Goal: Register for event/course

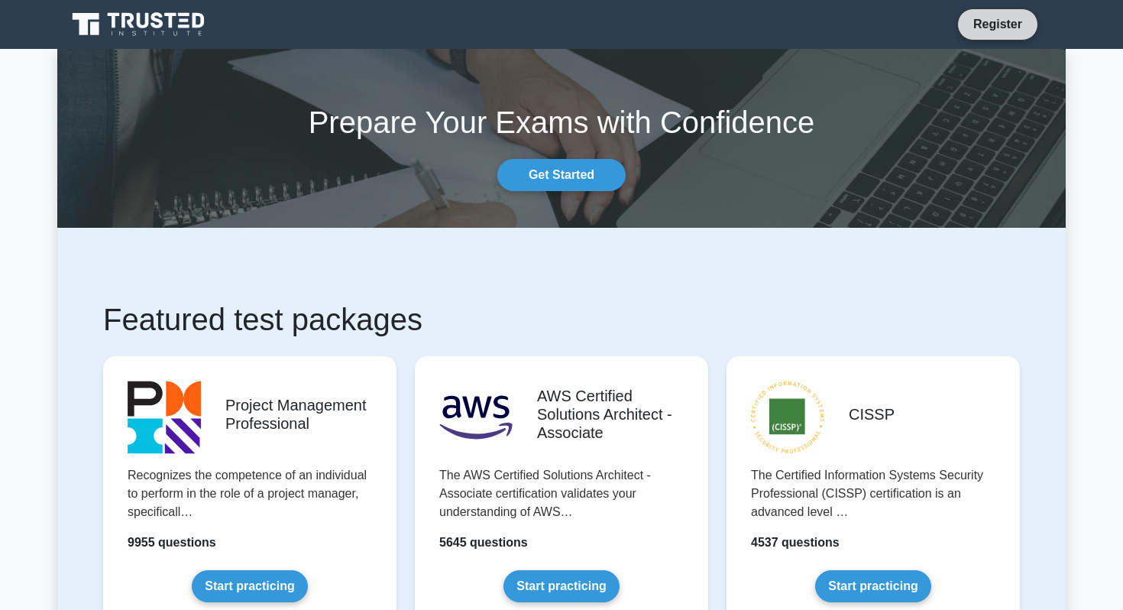
click at [980, 19] on link "Register" at bounding box center [997, 24] width 67 height 19
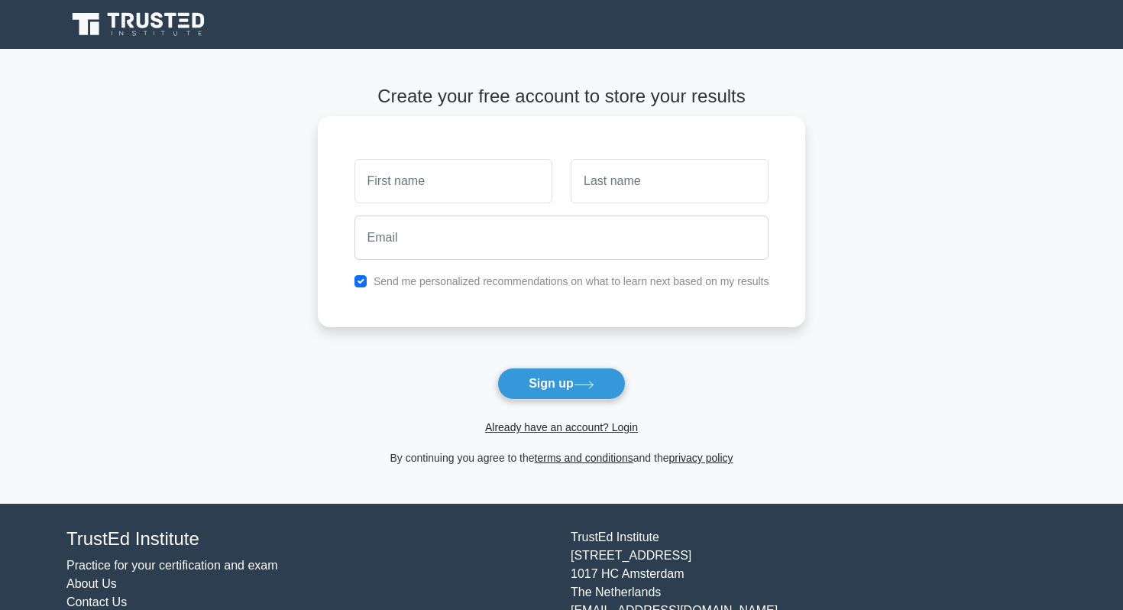
click at [465, 178] on input "text" at bounding box center [454, 181] width 198 height 44
type input "Aditya"
click at [638, 190] on input "text" at bounding box center [670, 181] width 198 height 44
click at [590, 380] on button "Sign up" at bounding box center [562, 384] width 128 height 32
type input "Pratama"
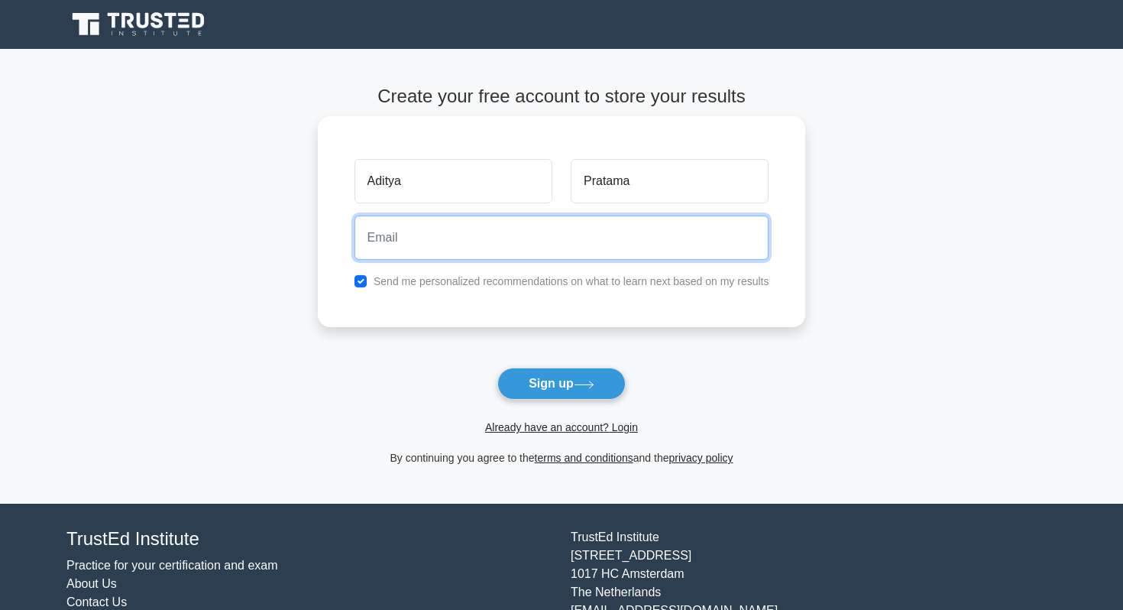
click at [452, 241] on input "email" at bounding box center [562, 238] width 415 height 44
type input "[EMAIL_ADDRESS][DOMAIN_NAME]"
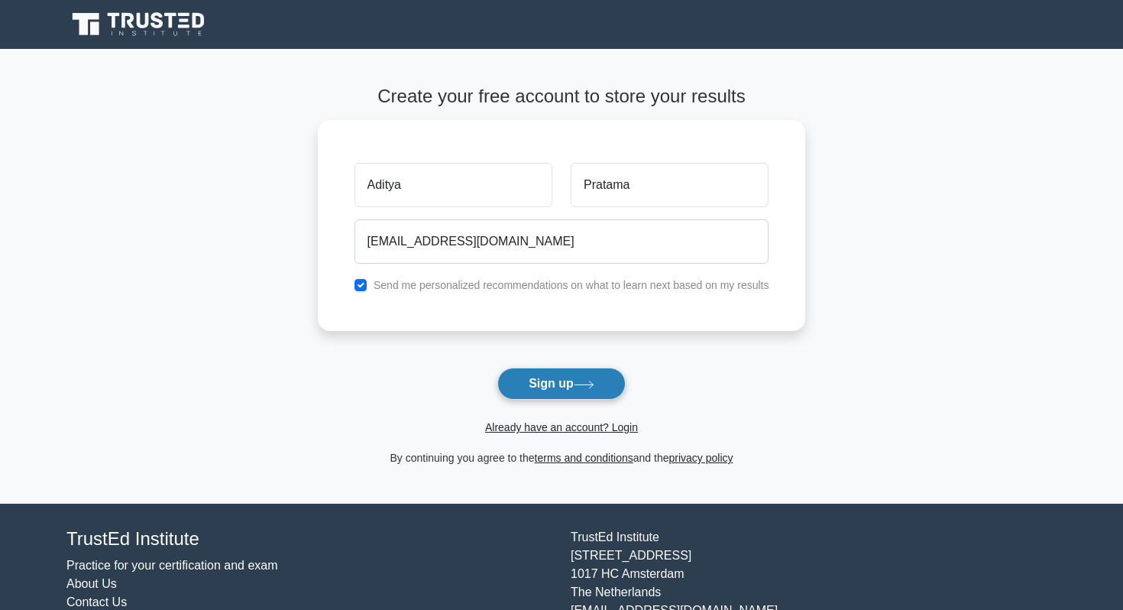
click at [566, 380] on button "Sign up" at bounding box center [562, 384] width 128 height 32
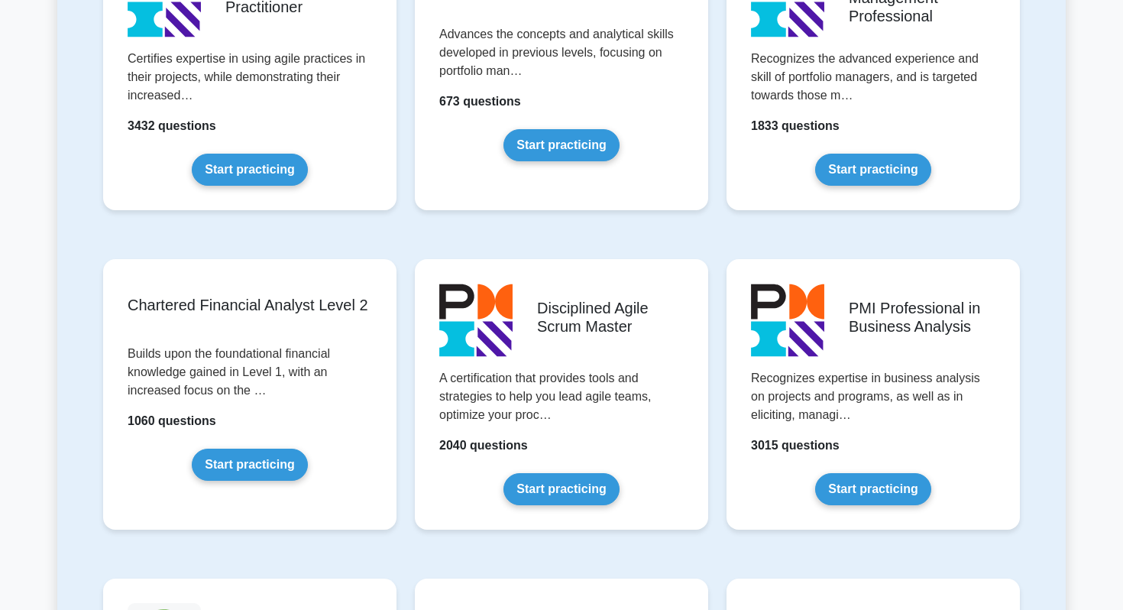
scroll to position [2972, 0]
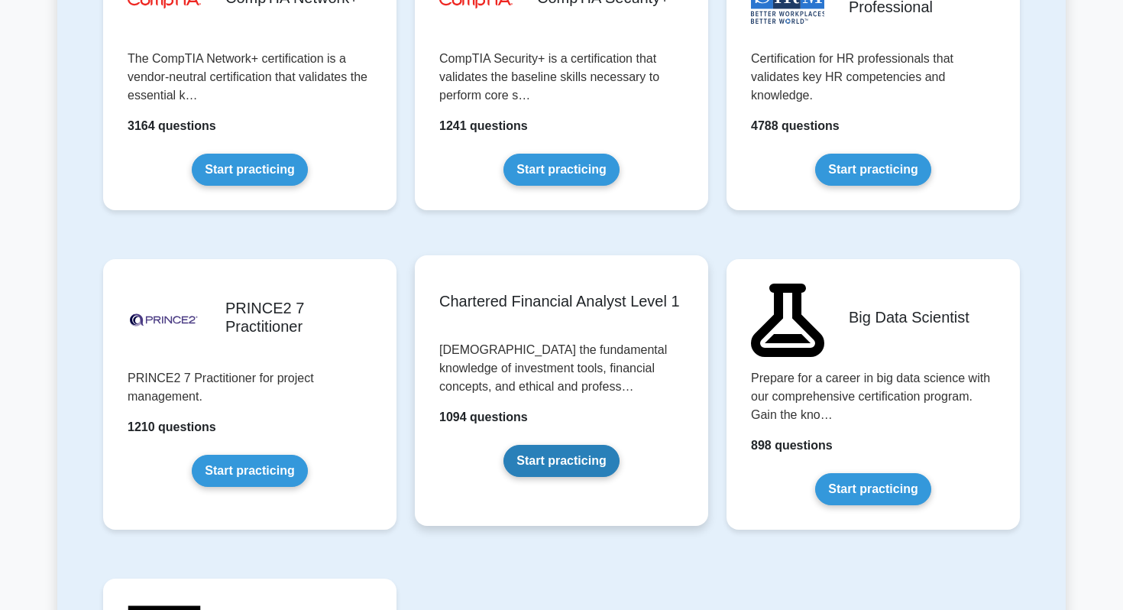
click at [566, 461] on link "Start practicing" at bounding box center [561, 461] width 115 height 32
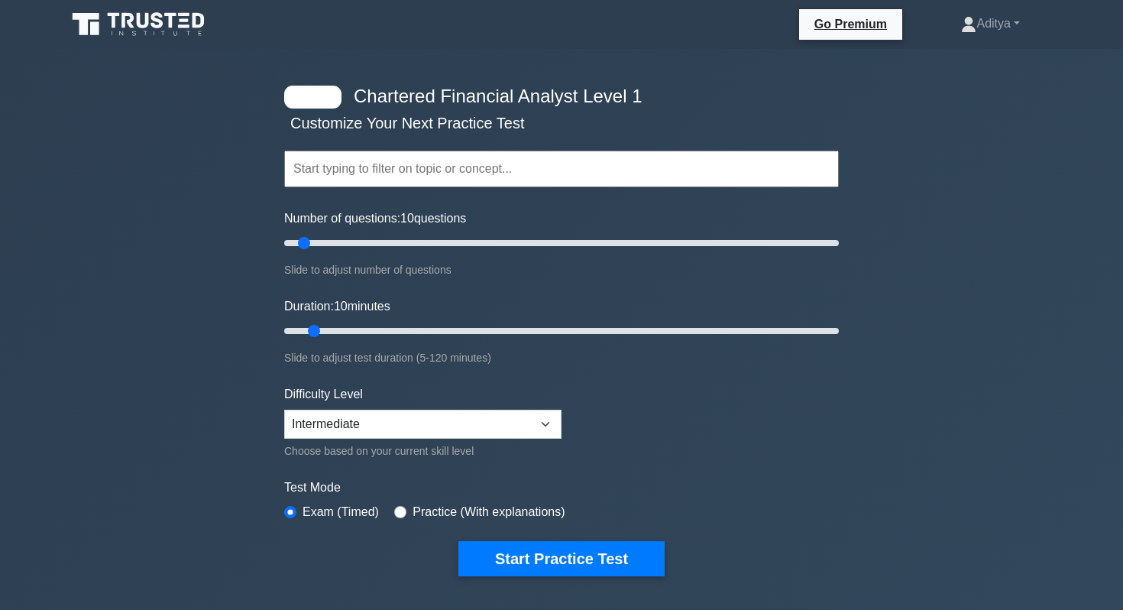
click at [441, 190] on div "Topics Quantitative Methods Economics Financial Reporting and Analysis Corporat…" at bounding box center [561, 147] width 555 height 87
click at [429, 173] on input "text" at bounding box center [561, 169] width 555 height 37
click at [316, 108] on div "Topics Quantitative Methods Economics Financial Reporting and Analysis Corporat…" at bounding box center [561, 147] width 555 height 87
click at [316, 90] on div at bounding box center [312, 97] width 57 height 23
click at [358, 164] on input "text" at bounding box center [561, 169] width 555 height 37
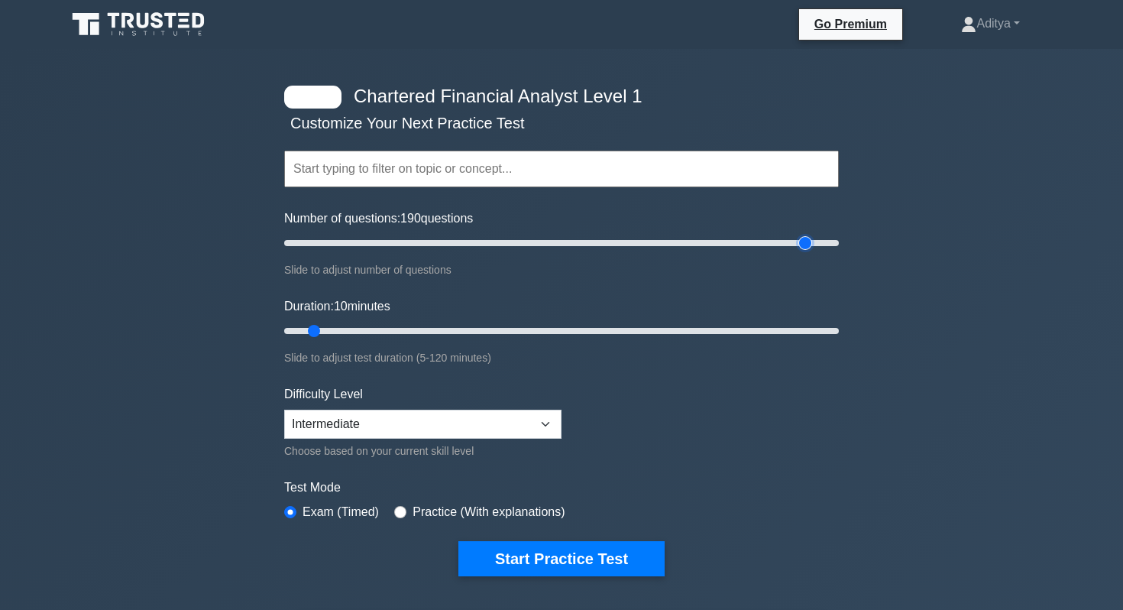
drag, startPoint x: 301, startPoint y: 241, endPoint x: 812, endPoint y: 267, distance: 511.1
type input "190"
click at [812, 252] on input "Number of questions: 190 questions" at bounding box center [561, 243] width 555 height 18
drag, startPoint x: 313, startPoint y: 332, endPoint x: 861, endPoint y: 325, distance: 548.0
type input "120"
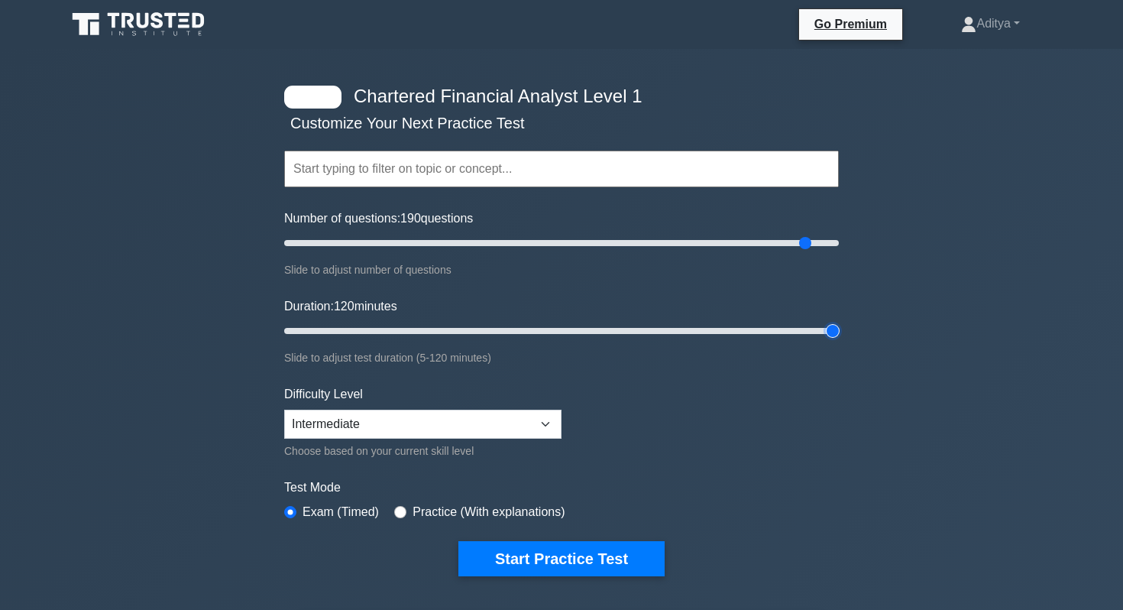
click at [839, 325] on input "Duration: 120 minutes" at bounding box center [561, 331] width 555 height 18
